Goal: Use online tool/utility: Utilize a website feature to perform a specific function

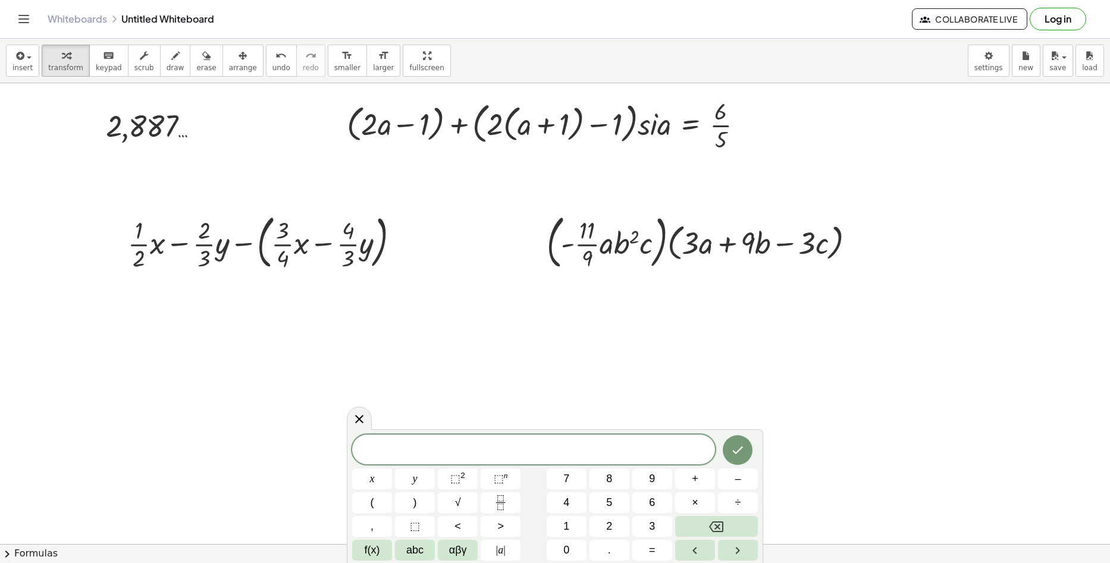
scroll to position [59, 0]
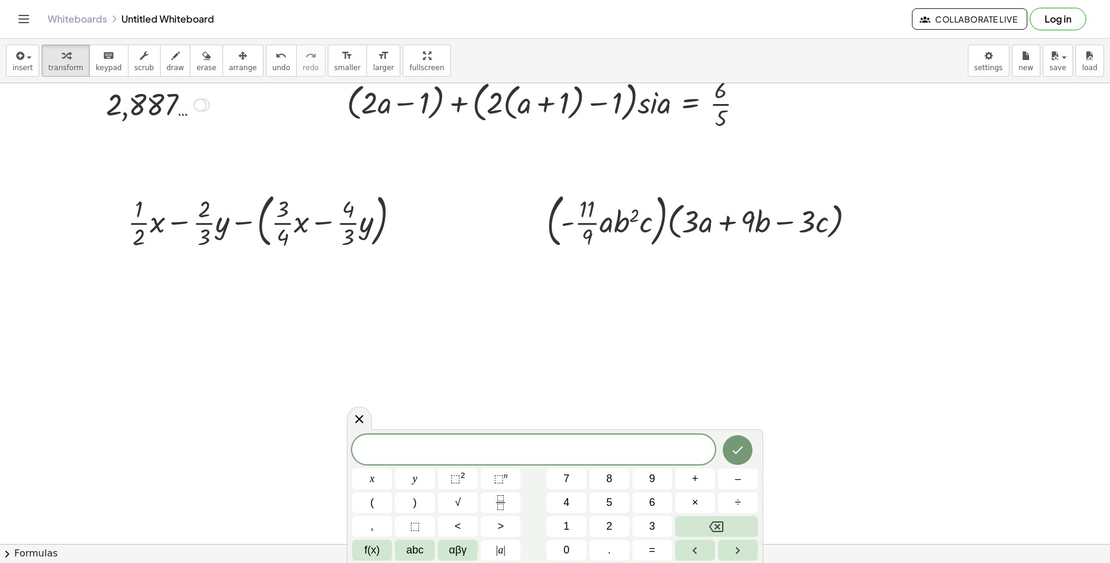
click at [208, 108] on div "Fix a mistake Transform line Copy line as LaTeX Copy derivation as LaTeX Expand…" at bounding box center [203, 105] width 13 height 13
click at [207, 108] on div "Fix a mistake Transform line Copy line as LaTeX Copy derivation as LaTeX Expand…" at bounding box center [203, 105] width 13 height 13
drag, startPoint x: 207, startPoint y: 108, endPoint x: 319, endPoint y: 159, distance: 123.3
click at [319, 159] on div "· 5 · 2 √ 3 · 5 · 1,732 … 2,887 … Fix a mistake Transform line Copy line as LaT…" at bounding box center [555, 485] width 1110 height 922
drag, startPoint x: 300, startPoint y: 152, endPoint x: 256, endPoint y: 112, distance: 59.0
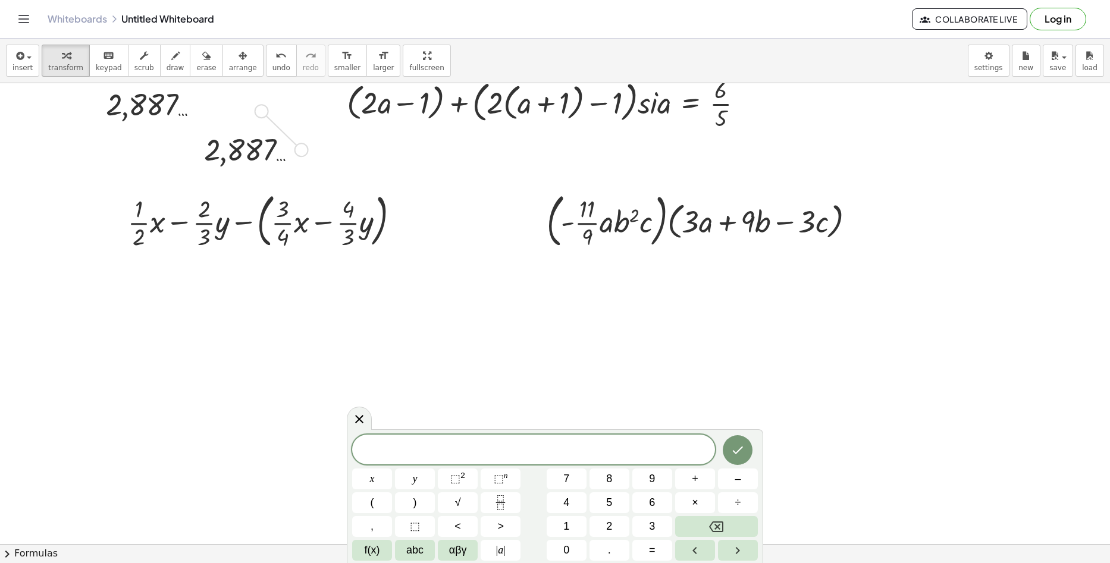
click at [256, 112] on div "· 5 · 2 √ 3 · 5 · 1,732 … 2,887 … Fix a mistake Transform line Copy line as LaT…" at bounding box center [555, 485] width 1110 height 922
drag, startPoint x: 249, startPoint y: 107, endPoint x: 195, endPoint y: 139, distance: 62.7
click at [195, 139] on div "· 5 · 2 √ 3 · 5 · 1,732 … 2,887 … Fix a mistake Transform line Copy line as LaT…" at bounding box center [555, 485] width 1110 height 922
drag, startPoint x: 251, startPoint y: 109, endPoint x: 171, endPoint y: 135, distance: 83.9
click at [171, 135] on div "· 5 · 2 √ 3 · 5 · 1,732 … 2,887 … Fix a mistake Transform line Copy line as LaT…" at bounding box center [555, 485] width 1110 height 922
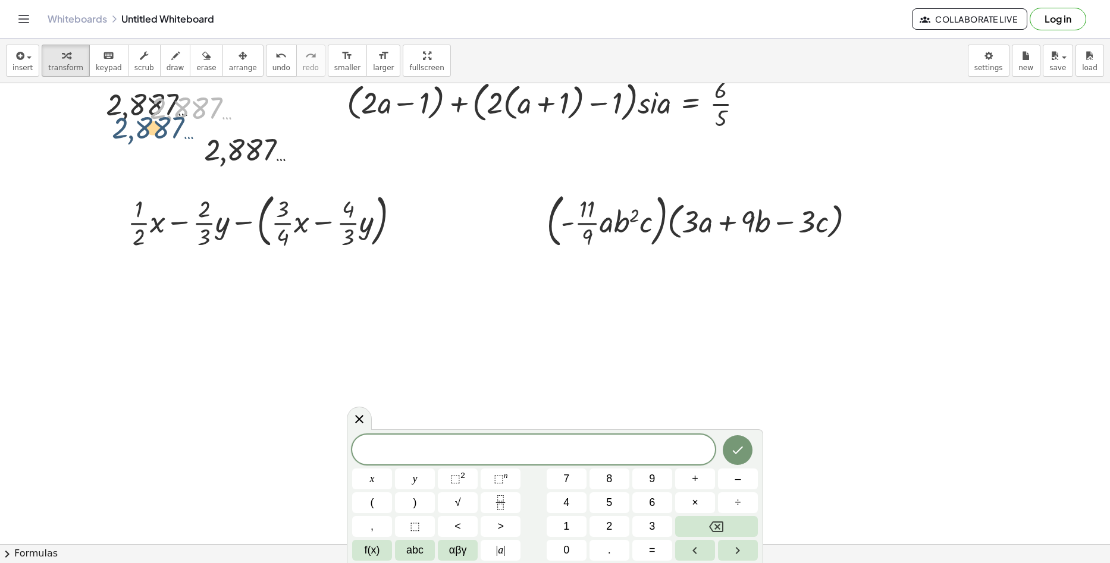
drag, startPoint x: 199, startPoint y: 112, endPoint x: 146, endPoint y: 107, distance: 53.3
drag, startPoint x: 190, startPoint y: 124, endPoint x: 95, endPoint y: 159, distance: 101.3
click at [101, 159] on div "· 5 · 2 √ 3 · 5 · 1,732 … 2,887 … Fix a mistake Transform line Copy line as LaT…" at bounding box center [555, 485] width 1110 height 922
drag, startPoint x: 126, startPoint y: 115, endPoint x: 32, endPoint y: 178, distance: 113.0
click at [32, 178] on div "· 5 · 2 √ 3 · 5 · 1,732 … 2,887 … 2,887 … Fix a mistake Transform line Copy lin…" at bounding box center [555, 485] width 1110 height 922
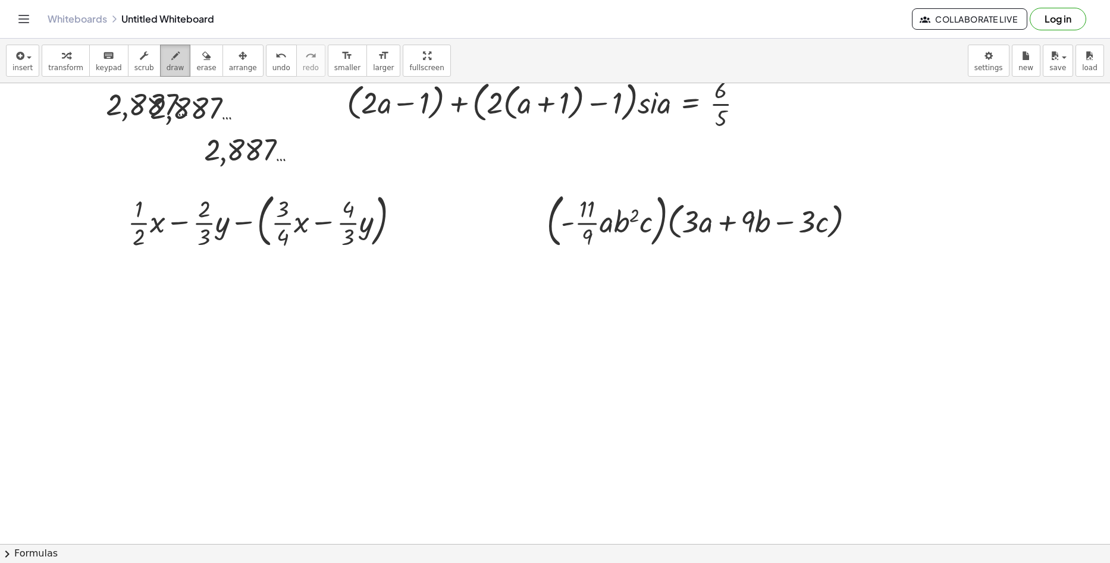
click at [170, 71] on button "draw" at bounding box center [175, 61] width 31 height 32
drag, startPoint x: 137, startPoint y: 120, endPoint x: 48, endPoint y: 130, distance: 89.2
click at [48, 134] on div at bounding box center [555, 485] width 1110 height 922
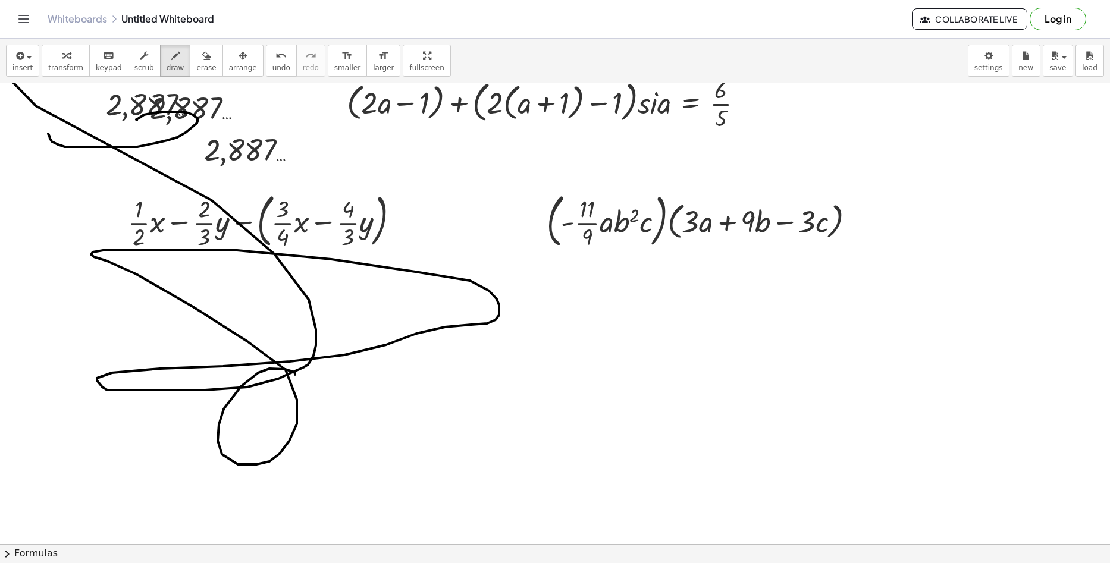
drag, startPoint x: 258, startPoint y: 373, endPoint x: 415, endPoint y: 449, distance: 174.0
click at [414, 448] on div at bounding box center [555, 485] width 1110 height 922
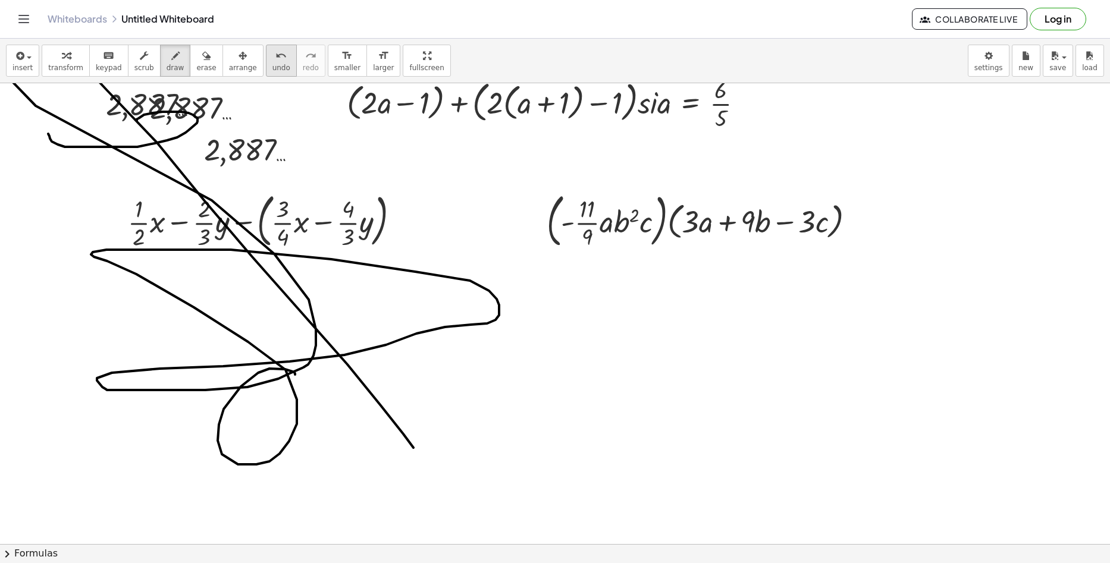
click at [272, 64] on span "undo" at bounding box center [281, 68] width 18 height 8
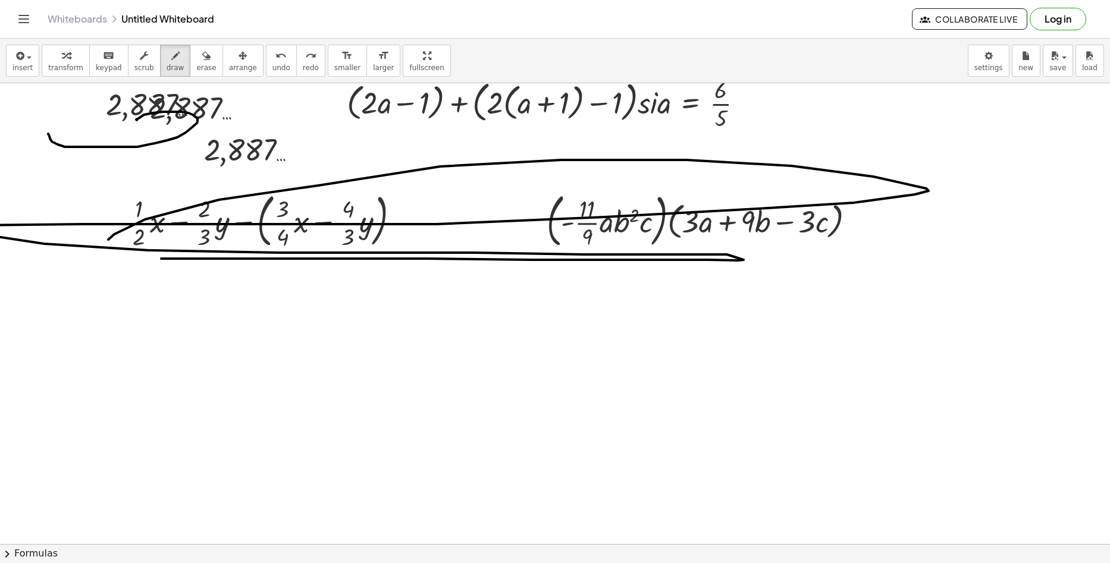
drag, startPoint x: 219, startPoint y: 200, endPoint x: 140, endPoint y: 259, distance: 98.6
click at [140, 259] on div at bounding box center [555, 485] width 1110 height 922
drag, startPoint x: 251, startPoint y: 61, endPoint x: 205, endPoint y: 63, distance: 45.8
click at [229, 61] on div "insert select one: Math Expression Function Text Youtube Video Graphing Geometr…" at bounding box center [555, 61] width 1110 height 45
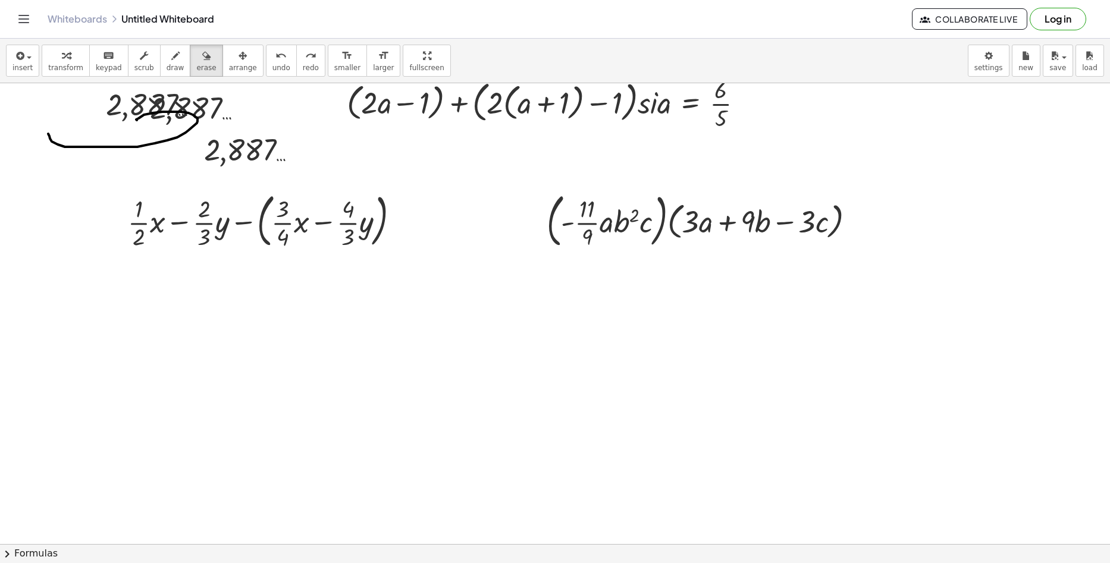
drag, startPoint x: 192, startPoint y: 68, endPoint x: 178, endPoint y: 80, distance: 17.3
click at [196, 69] on span "erase" at bounding box center [206, 68] width 20 height 8
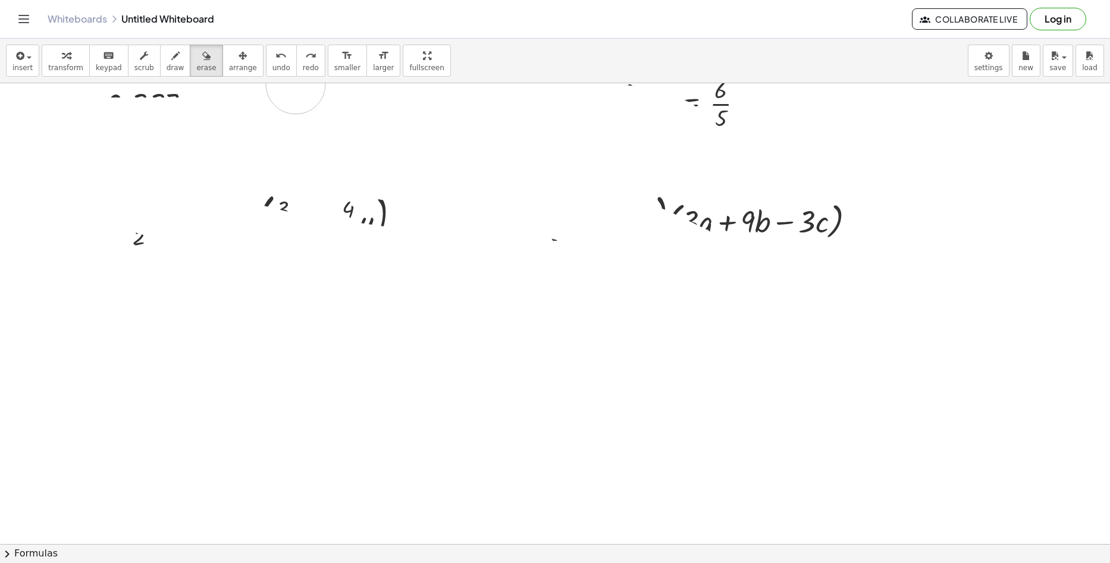
drag, startPoint x: 110, startPoint y: 149, endPoint x: 543, endPoint y: 134, distance: 432.8
click at [358, 112] on div at bounding box center [555, 485] width 1110 height 922
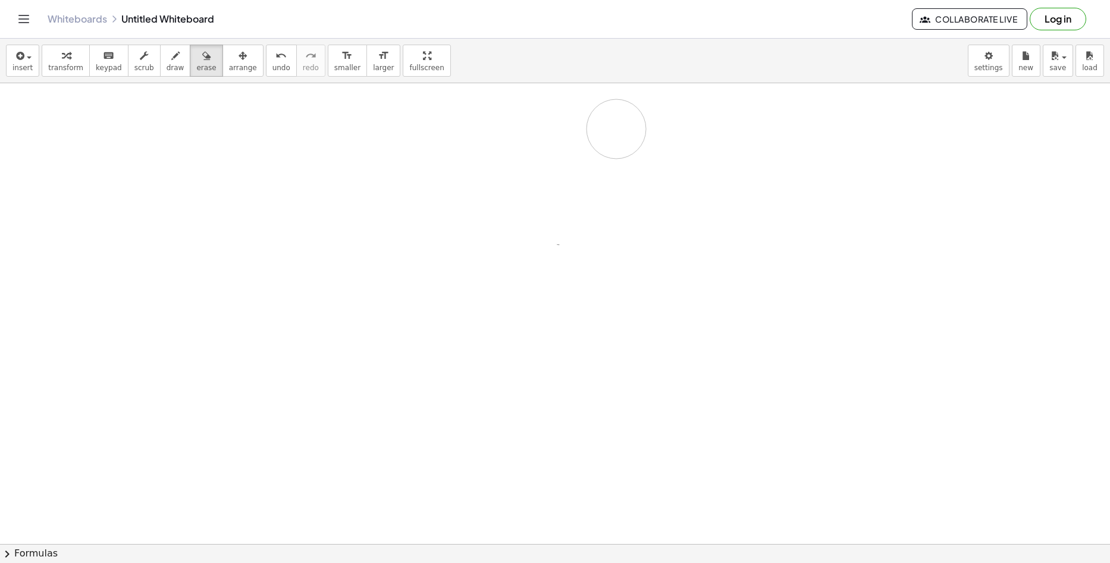
drag, startPoint x: 210, startPoint y: 119, endPoint x: 346, endPoint y: 101, distance: 137.5
click at [352, 102] on div at bounding box center [555, 485] width 1110 height 922
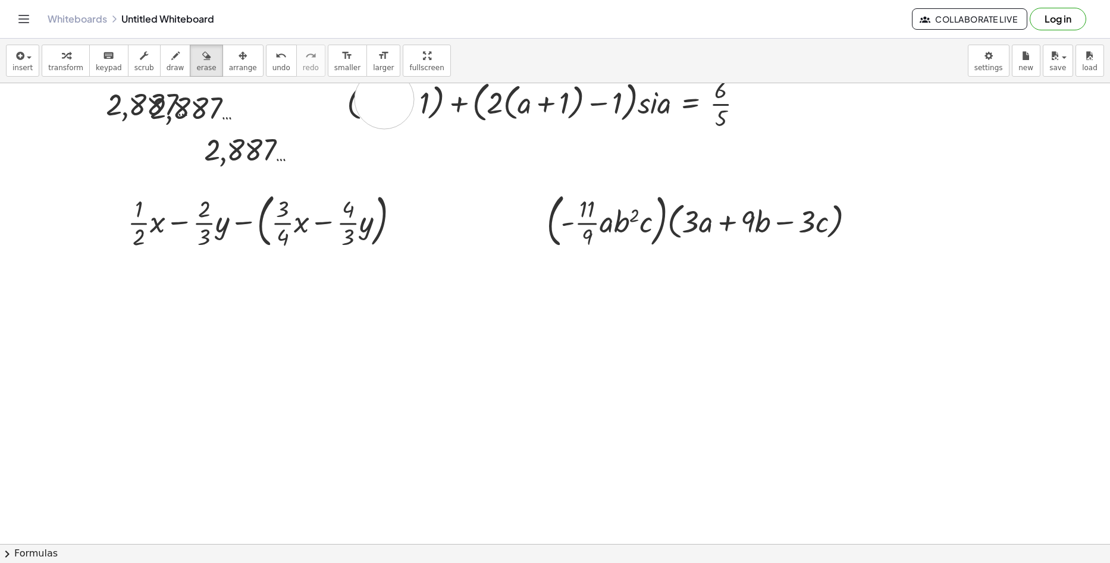
drag, startPoint x: 384, startPoint y: 99, endPoint x: 375, endPoint y: 99, distance: 9.5
click at [384, 99] on div at bounding box center [555, 485] width 1110 height 922
click at [373, 99] on div at bounding box center [555, 485] width 1110 height 922
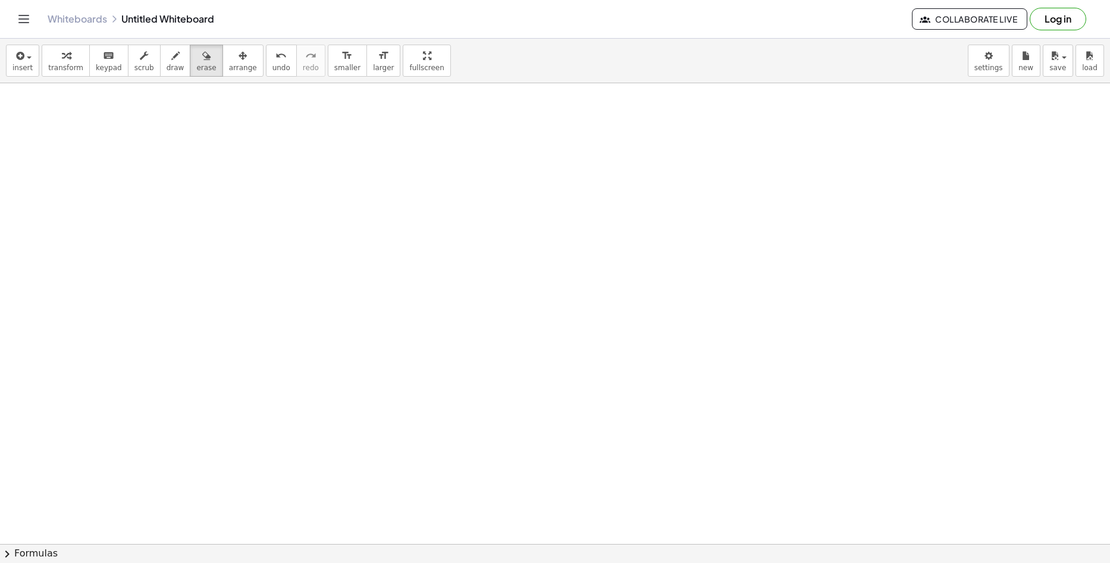
drag, startPoint x: 373, startPoint y: 99, endPoint x: 548, endPoint y: -20, distance: 211.6
click at [548, 0] on html "Graspable Math Activities Get Started Activity Bank Assigned Work Classes White…" at bounding box center [555, 281] width 1110 height 563
